Goal: Information Seeking & Learning: Learn about a topic

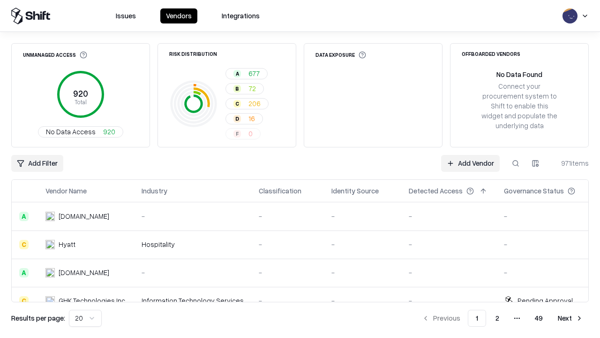
click at [85, 318] on html "Issues Vendors Integrations Unmanaged Access 920 Total No Data Access 920 Risk …" at bounding box center [300, 169] width 600 height 338
click at [571, 318] on button "Next" at bounding box center [571, 318] width 37 height 17
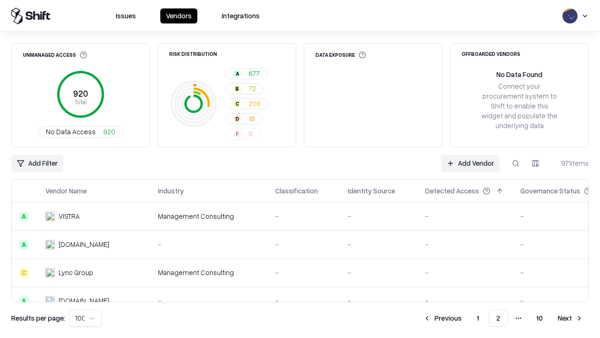
click at [571, 318] on button "Next" at bounding box center [571, 318] width 37 height 17
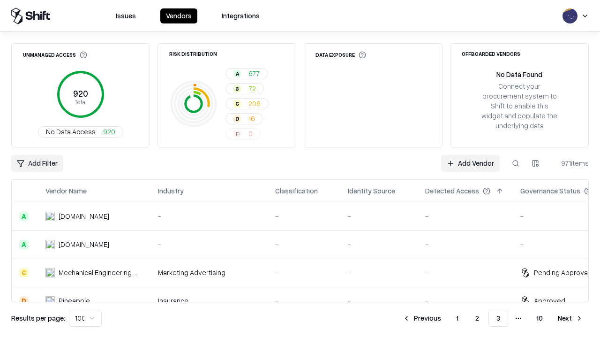
click at [571, 318] on button "Next" at bounding box center [571, 318] width 37 height 17
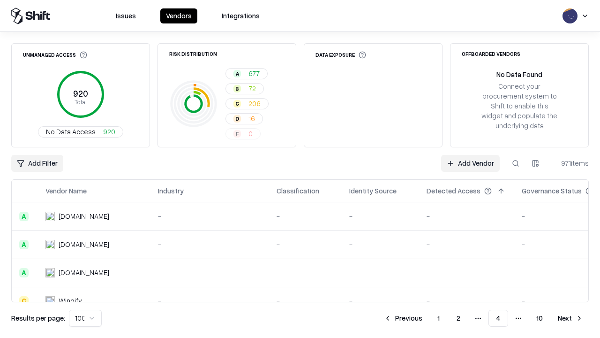
click at [571, 318] on button "Next" at bounding box center [571, 318] width 37 height 17
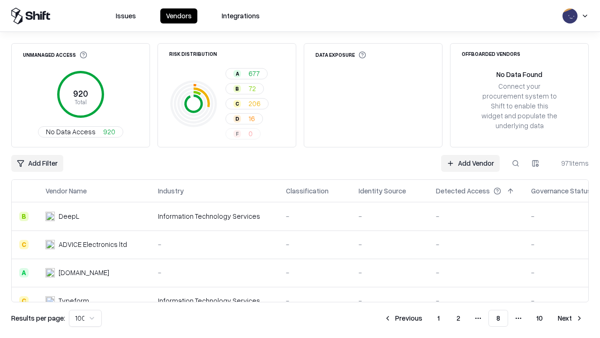
click at [571, 318] on button "Next" at bounding box center [571, 318] width 37 height 17
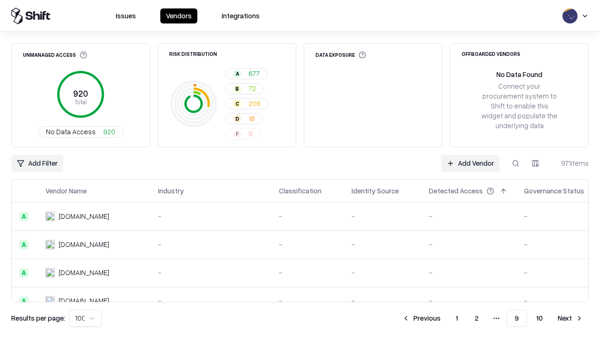
click at [571, 318] on button "Next" at bounding box center [571, 318] width 37 height 17
click at [443, 318] on button "Previous" at bounding box center [443, 318] width 50 height 17
click at [422, 318] on button "Previous" at bounding box center [422, 318] width 50 height 17
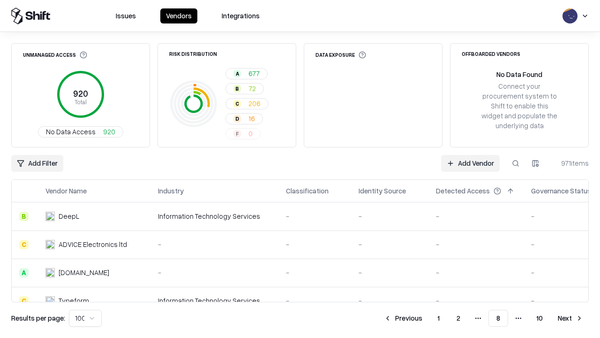
click at [403, 318] on button "Previous" at bounding box center [404, 318] width 50 height 17
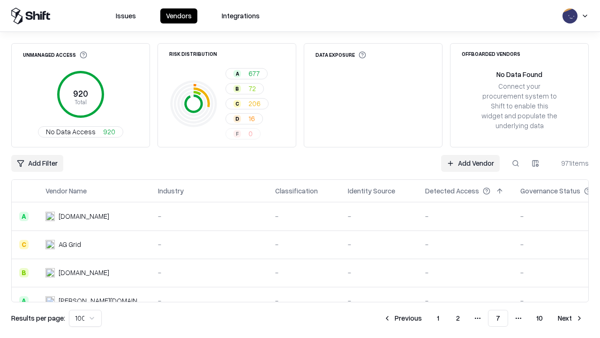
click at [403, 318] on button "Previous" at bounding box center [403, 318] width 50 height 17
